Goal: Check status: Check status

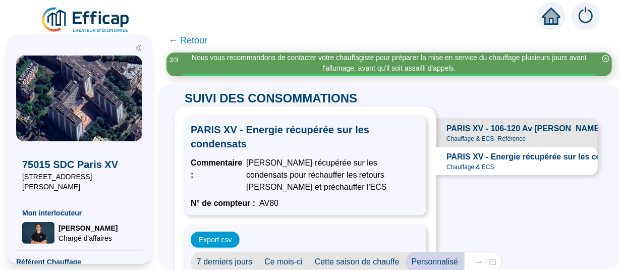
click at [202, 40] on span "← Retour" at bounding box center [188, 40] width 39 height 14
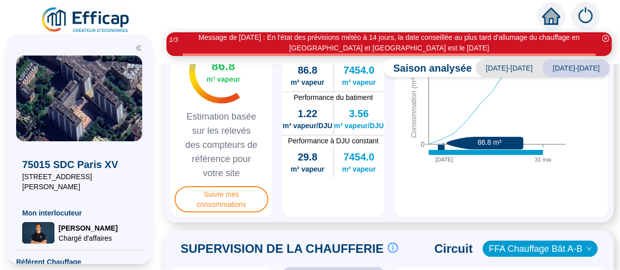
scroll to position [379, 0]
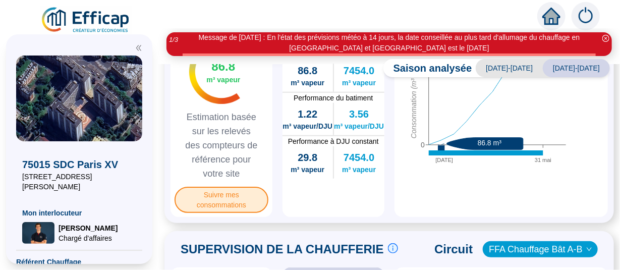
click at [231, 213] on span "Suivre mes consommations" at bounding box center [222, 200] width 94 height 26
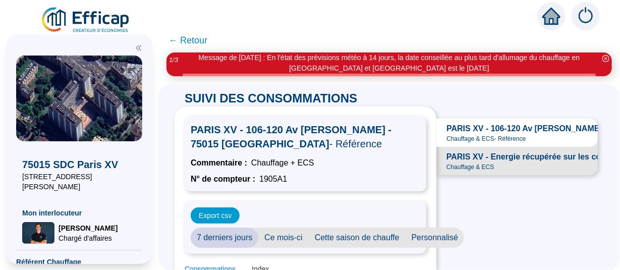
click at [207, 40] on span "← Retour" at bounding box center [188, 40] width 39 height 14
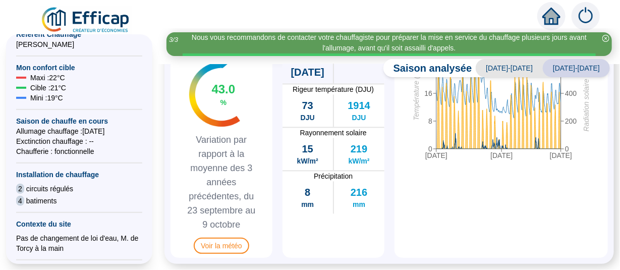
scroll to position [228, 0]
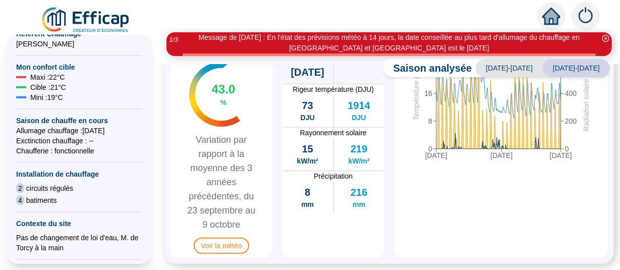
click at [21, 183] on span "2" at bounding box center [20, 188] width 8 height 10
click at [41, 183] on span "circuits régulés" at bounding box center [49, 188] width 47 height 10
click at [39, 195] on span "batiments" at bounding box center [41, 200] width 31 height 10
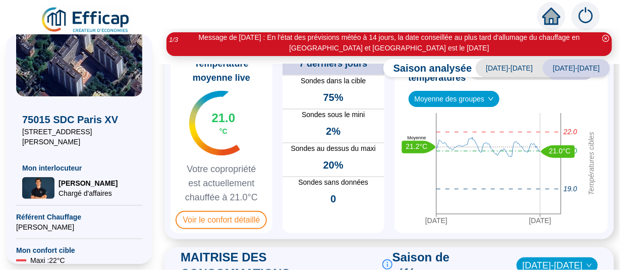
scroll to position [0, 0]
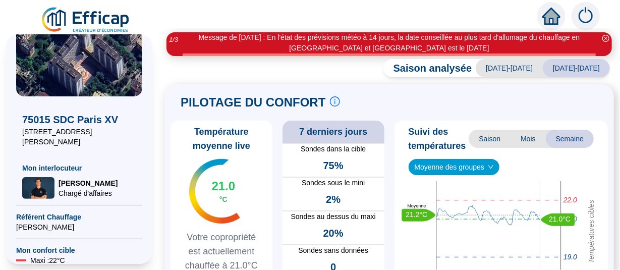
click at [471, 68] on span "Saison analysée" at bounding box center [427, 68] width 89 height 14
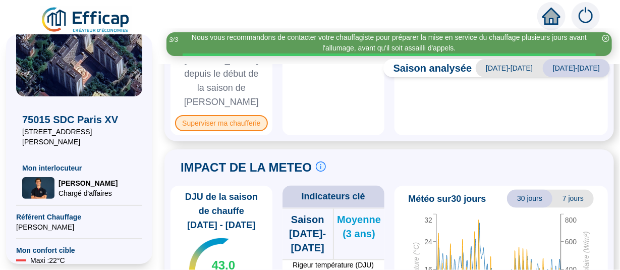
scroll to position [747, 0]
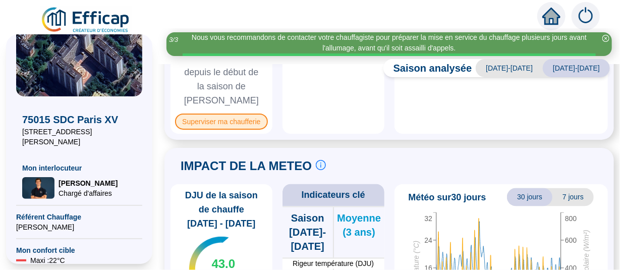
click at [237, 130] on span "Superviser ma chaufferie" at bounding box center [221, 122] width 92 height 16
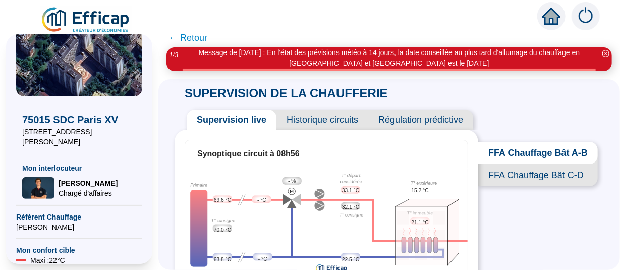
click at [524, 183] on span "FFA Chauffage Bât C-D" at bounding box center [538, 175] width 120 height 22
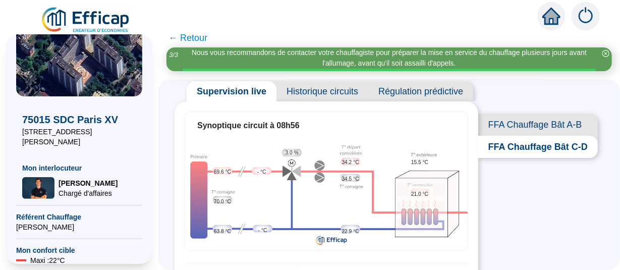
scroll to position [28, 0]
click at [518, 122] on span "FFA Chauffage Bât A-B" at bounding box center [538, 125] width 120 height 22
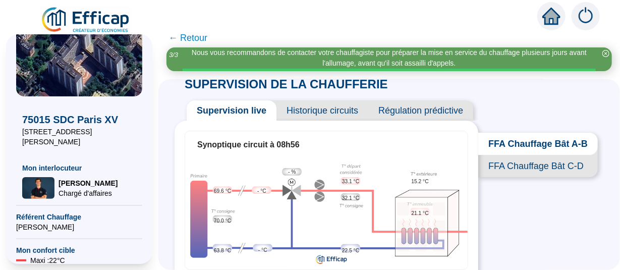
scroll to position [9, 0]
